Goal: Task Accomplishment & Management: Manage account settings

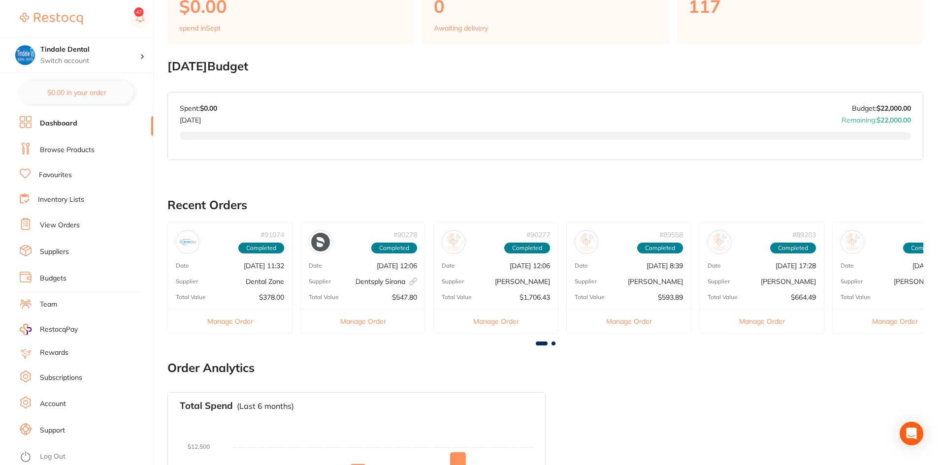
scroll to position [394, 0]
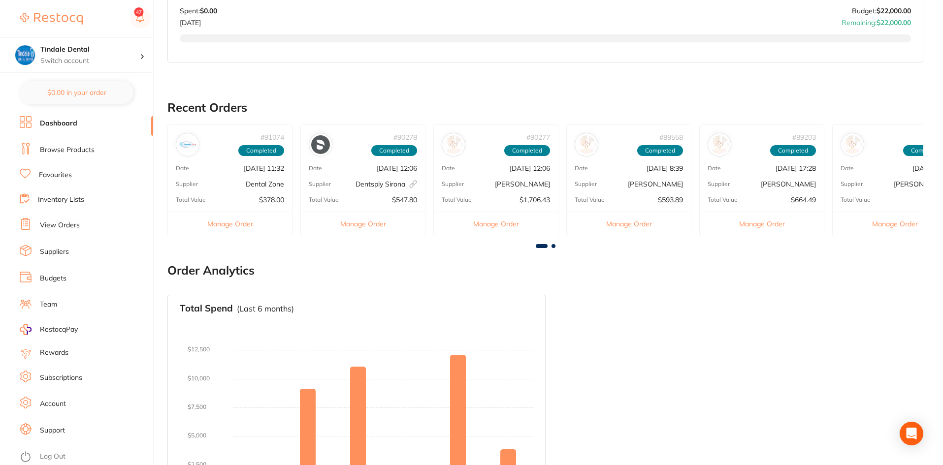
click at [86, 146] on link "Browse Products" at bounding box center [67, 150] width 55 height 10
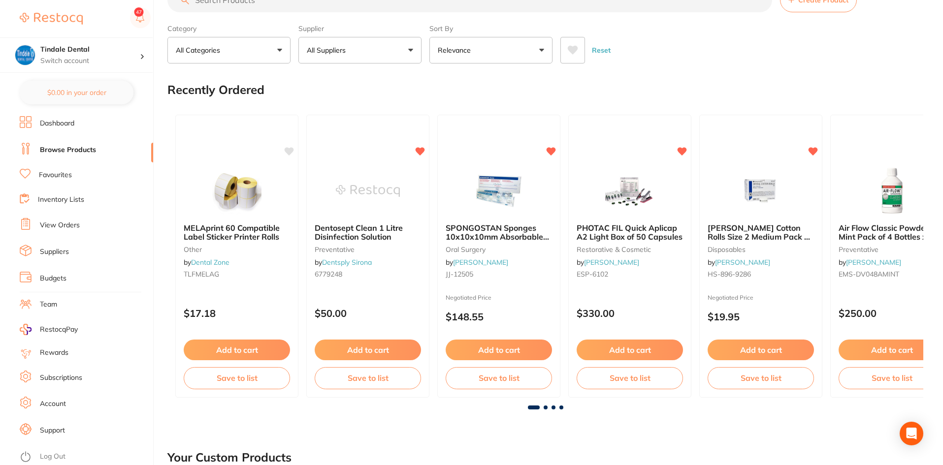
scroll to position [49, 0]
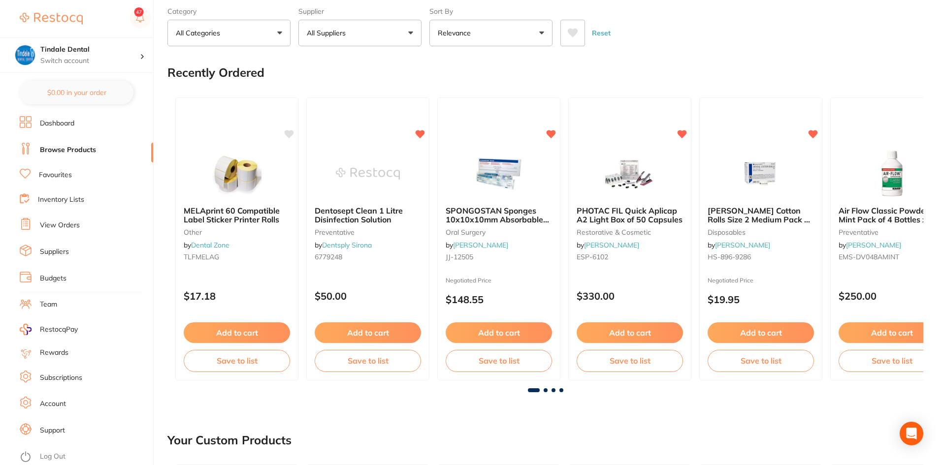
click at [73, 202] on link "Inventory Lists" at bounding box center [61, 200] width 46 height 10
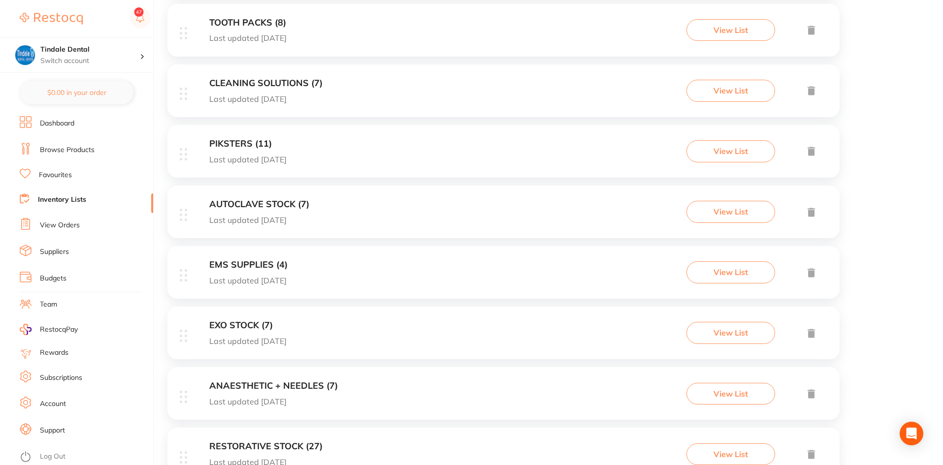
scroll to position [640, 0]
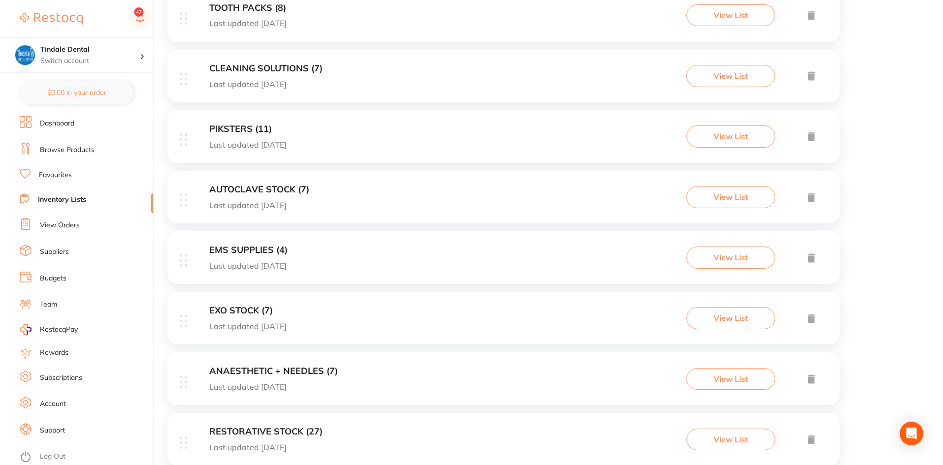
click at [268, 369] on h3 "ANAESTHETIC + NEEDLES (7)" at bounding box center [273, 371] width 128 height 10
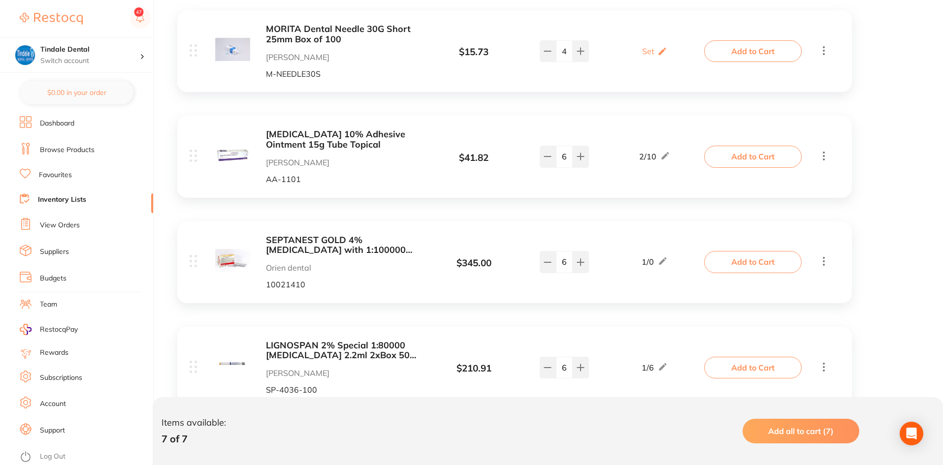
scroll to position [246, 0]
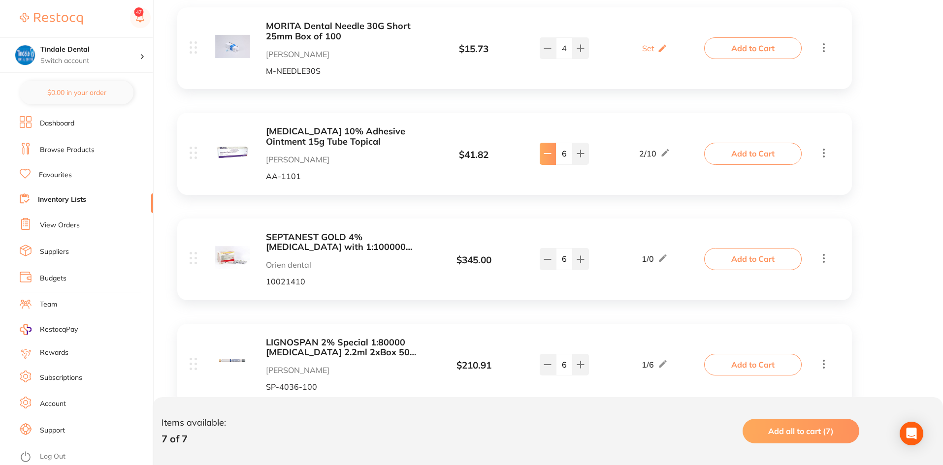
click at [545, 159] on button at bounding box center [548, 154] width 16 height 22
type input "2"
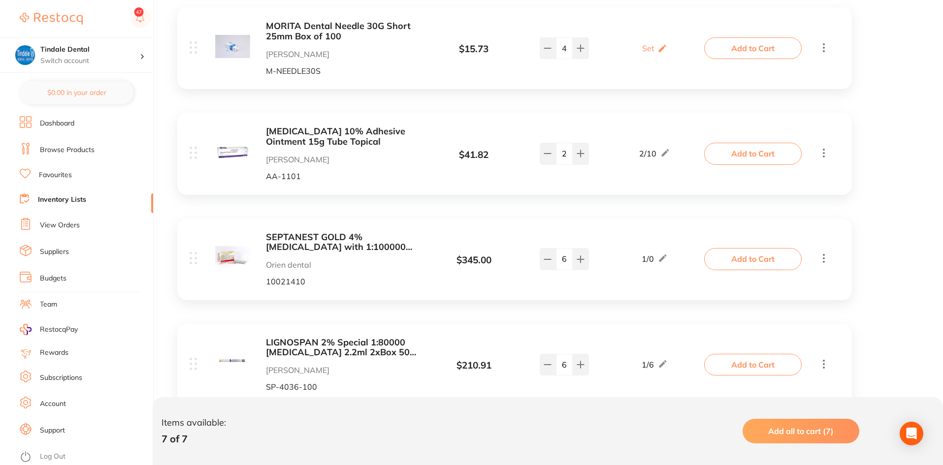
click at [84, 201] on link "Inventory Lists" at bounding box center [62, 200] width 48 height 10
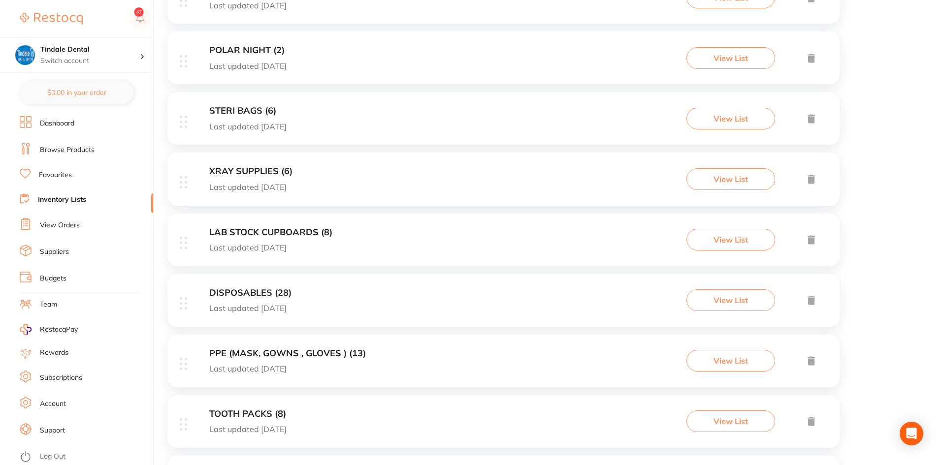
scroll to position [246, 0]
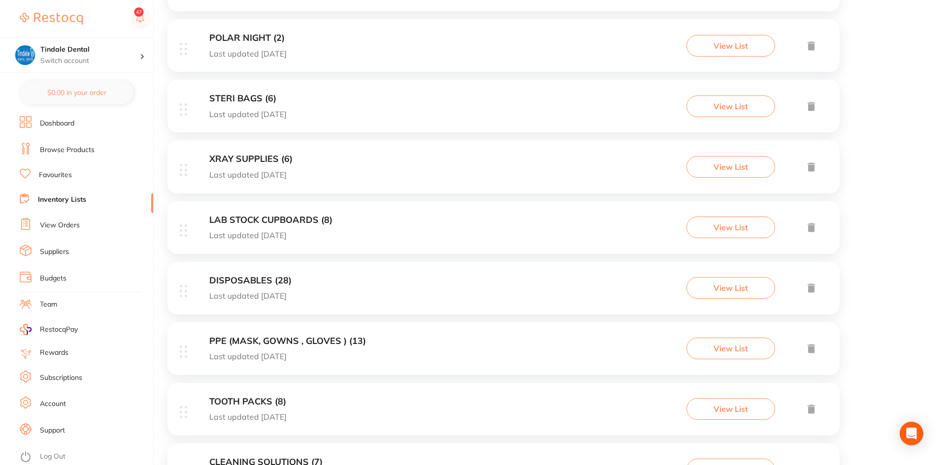
click at [231, 281] on h3 "DISPOSABLES (28)" at bounding box center [250, 281] width 82 height 10
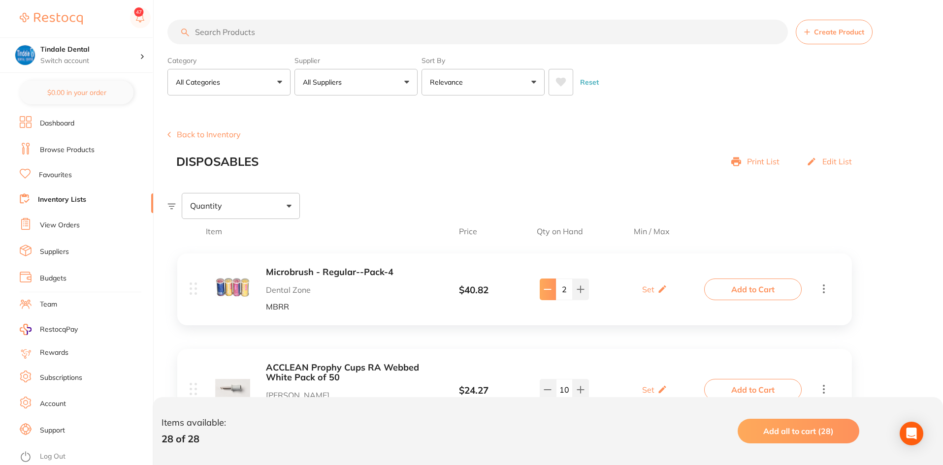
click at [548, 291] on icon at bounding box center [548, 290] width 8 height 8
type input "1"
